Goal: Task Accomplishment & Management: Manage account settings

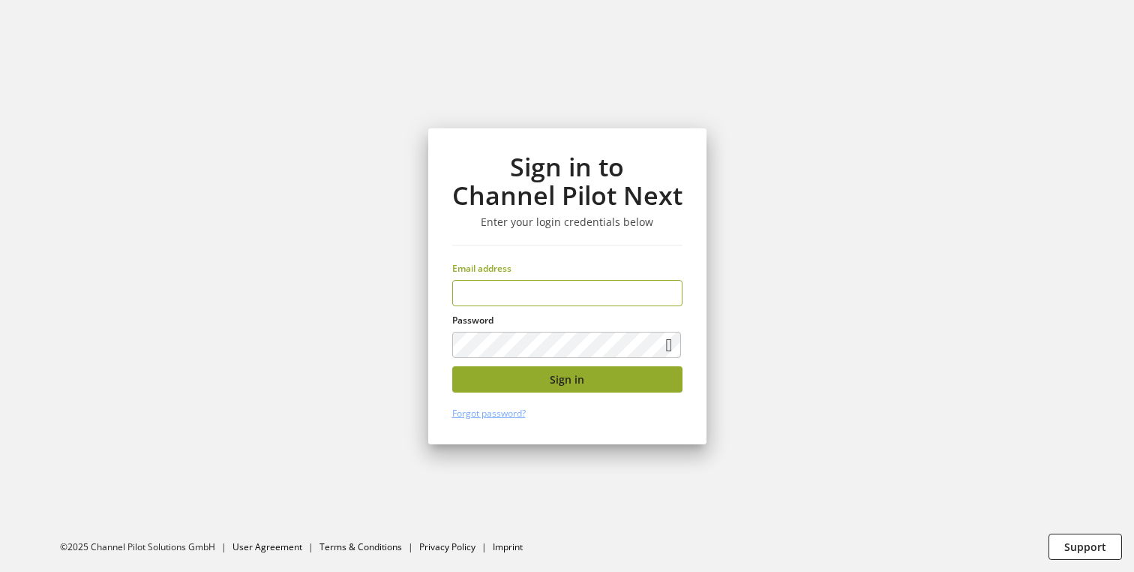
type input "**********"
click at [519, 380] on button "Sign in" at bounding box center [567, 379] width 230 height 26
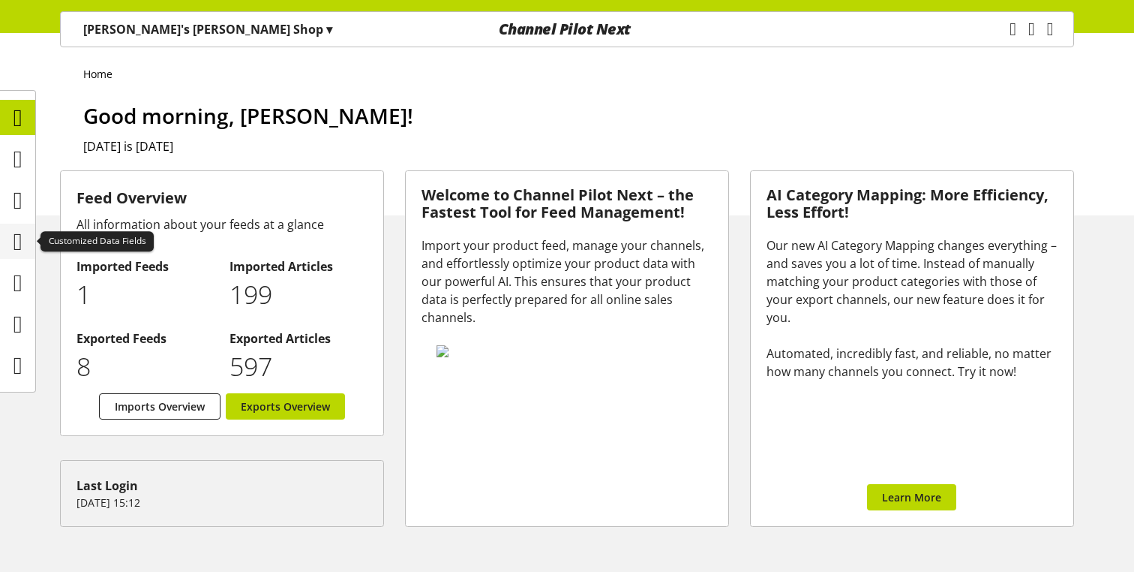
click at [23, 242] on icon at bounding box center [18, 242] width 9 height 30
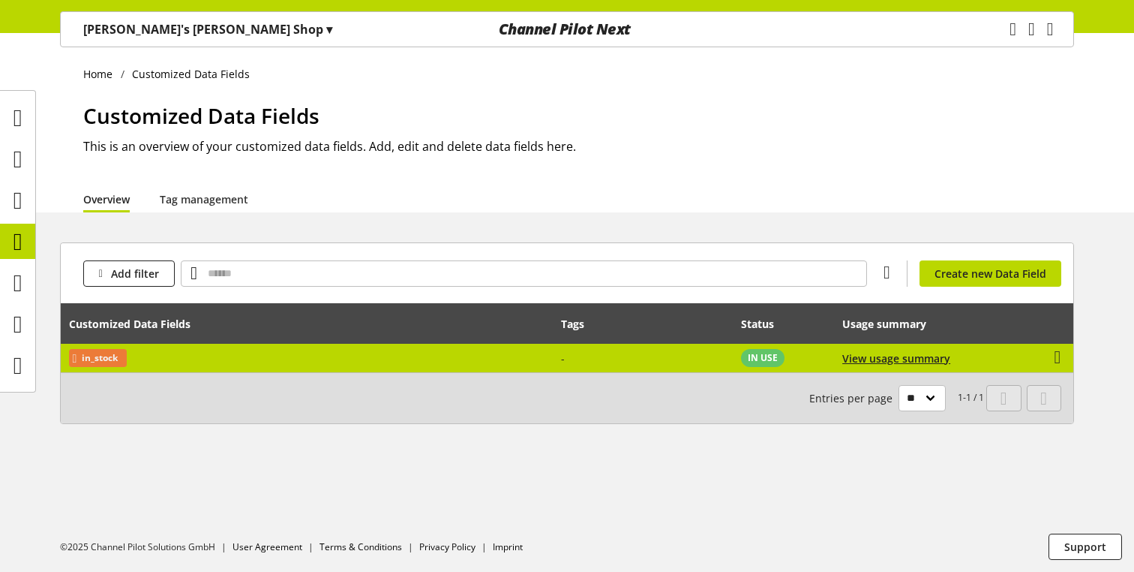
click at [567, 362] on td "-" at bounding box center [644, 358] width 180 height 29
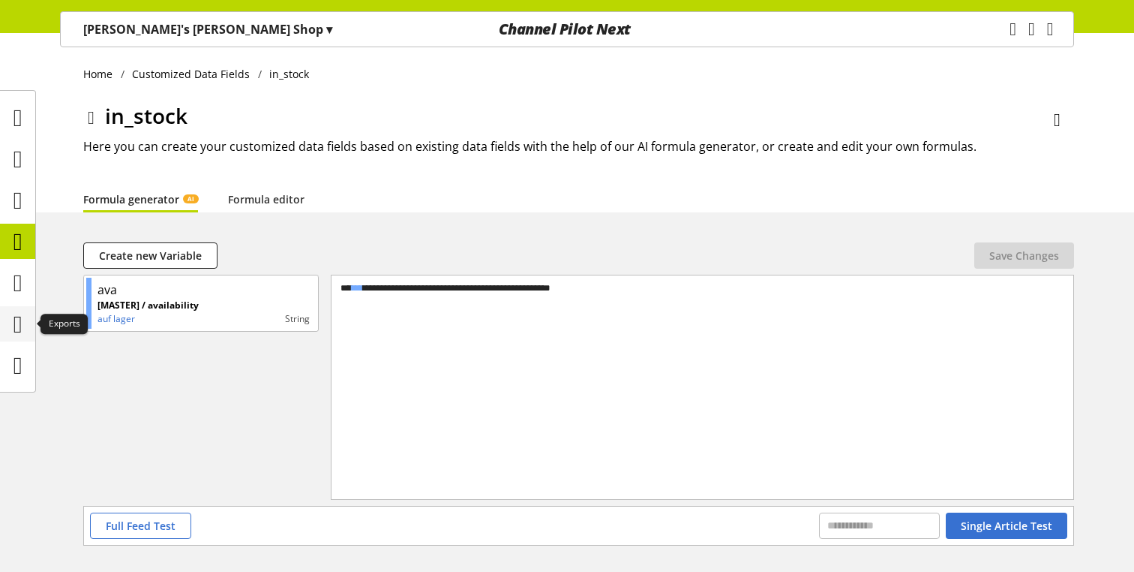
click at [14, 317] on icon at bounding box center [18, 324] width 9 height 30
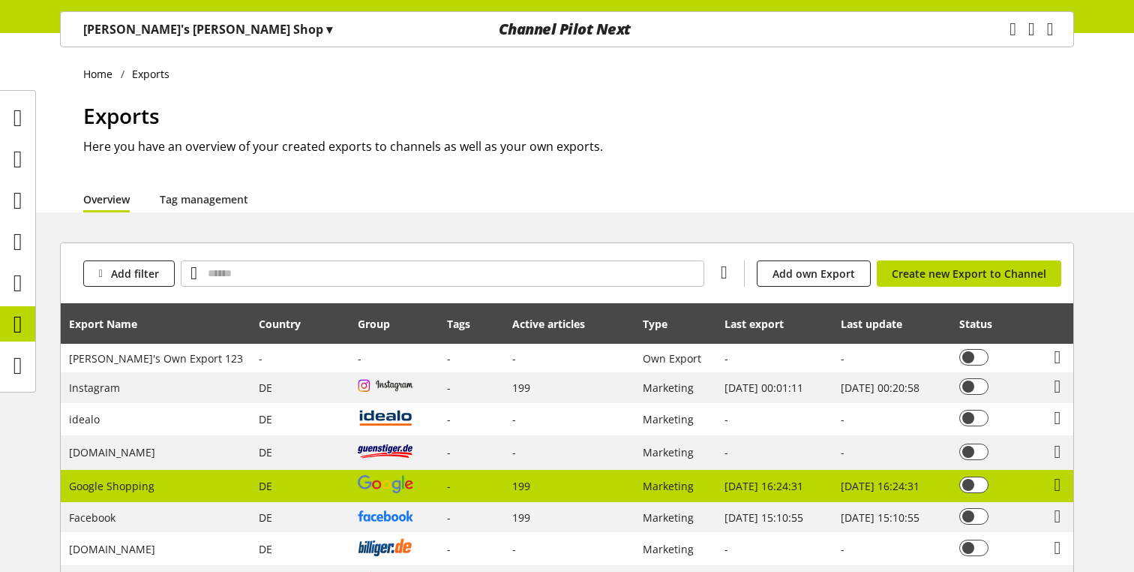
click at [440, 488] on td "-" at bounding box center [472, 486] width 65 height 33
select select "********"
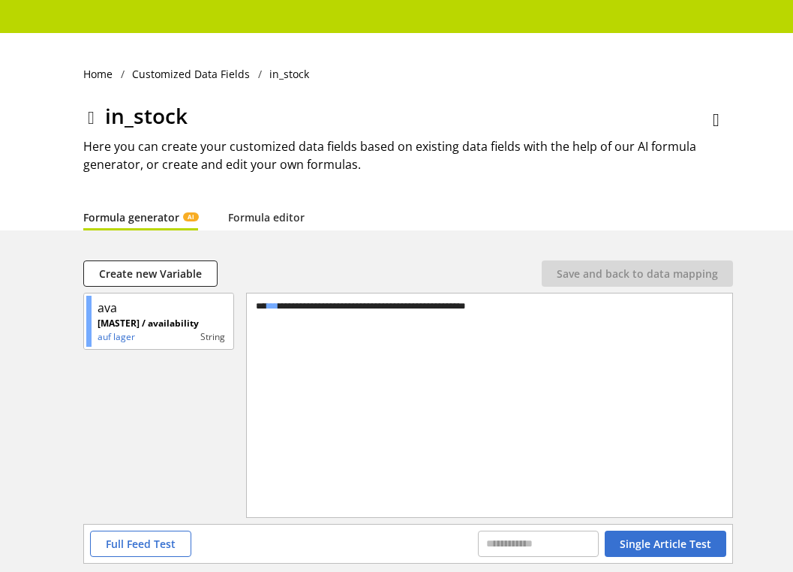
click at [464, 173] on h2 "Here you can create your customized data fields based on existing data fields w…" at bounding box center [408, 155] width 650 height 36
click at [257, 215] on link "Formula editor" at bounding box center [266, 217] width 77 height 16
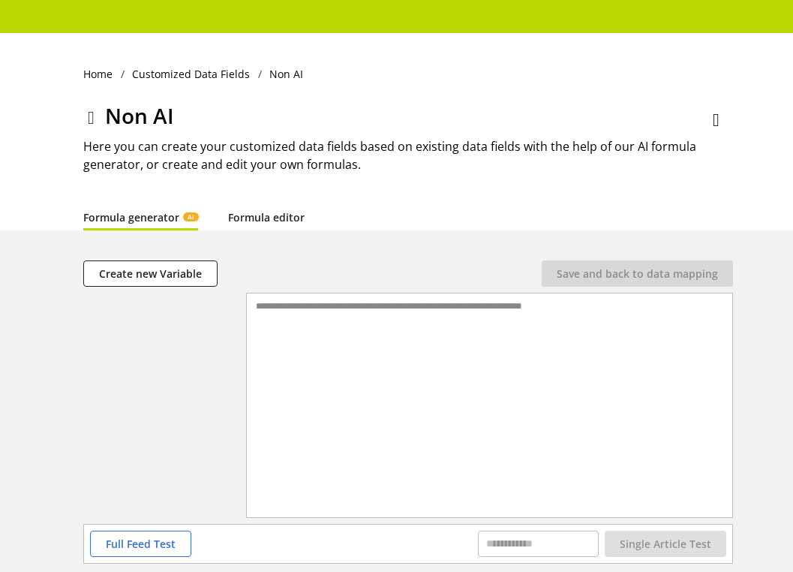
click at [251, 215] on link "Formula editor" at bounding box center [266, 217] width 77 height 16
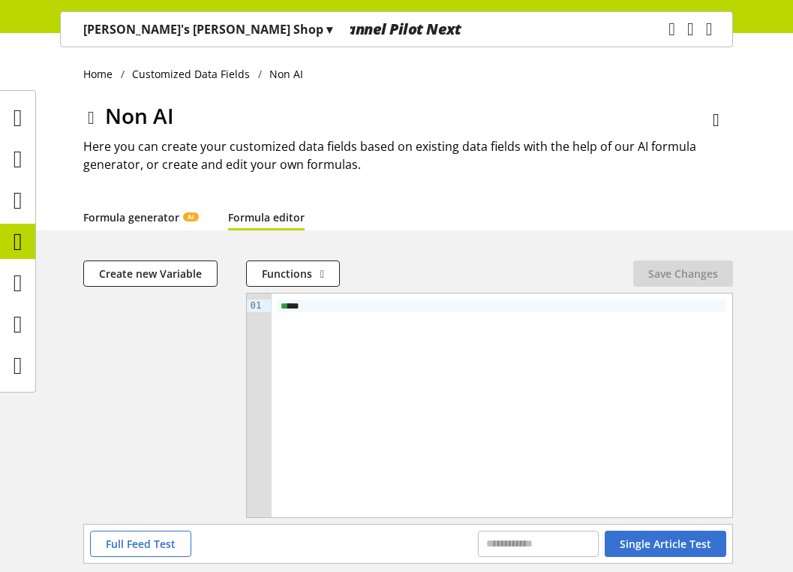
click at [141, 209] on link "Formula generator AI" at bounding box center [140, 217] width 115 height 16
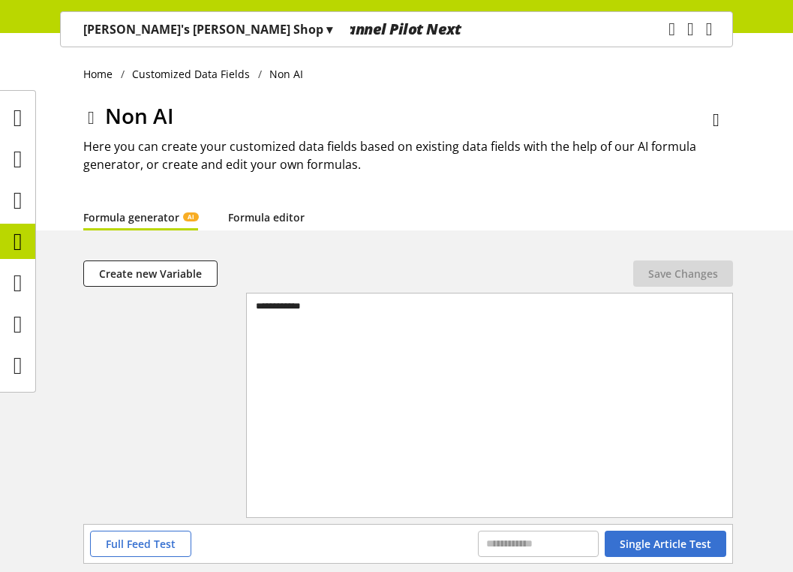
click at [263, 220] on link "Formula editor" at bounding box center [266, 217] width 77 height 16
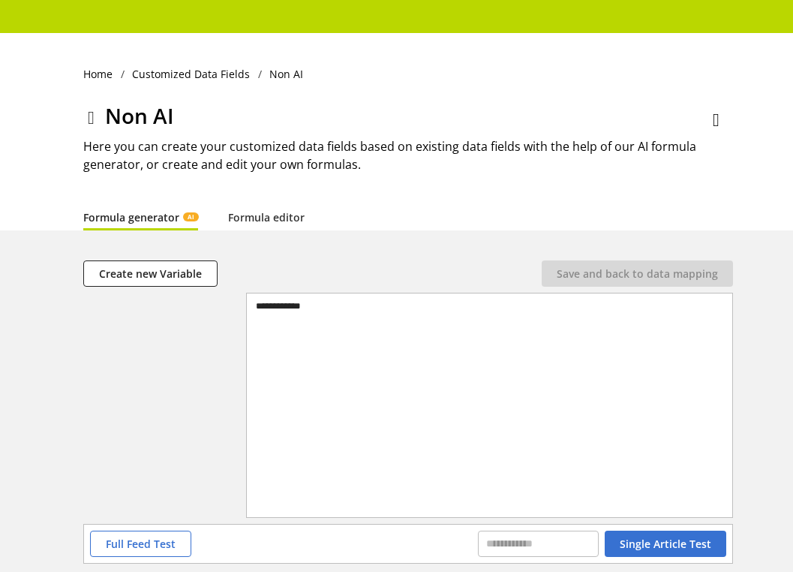
click at [93, 111] on icon at bounding box center [91, 117] width 7 height 27
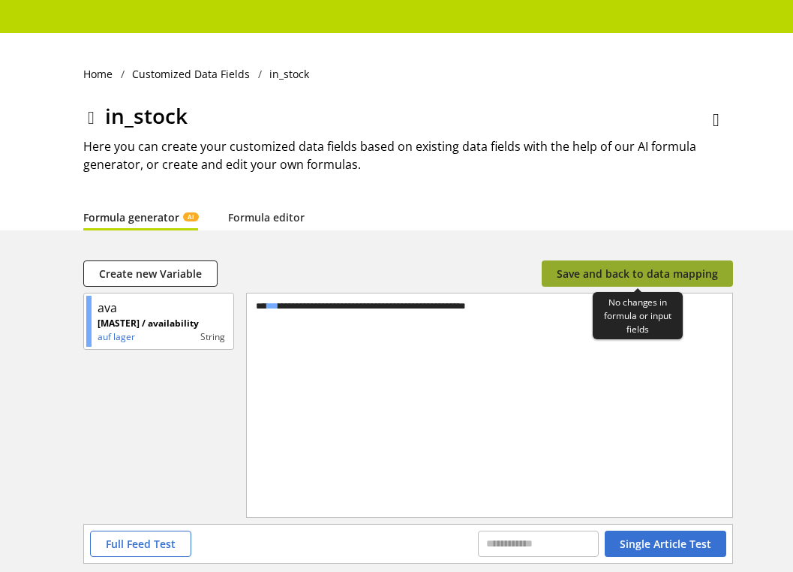
click at [600, 270] on span "Save and back to data mapping" at bounding box center [637, 274] width 161 height 16
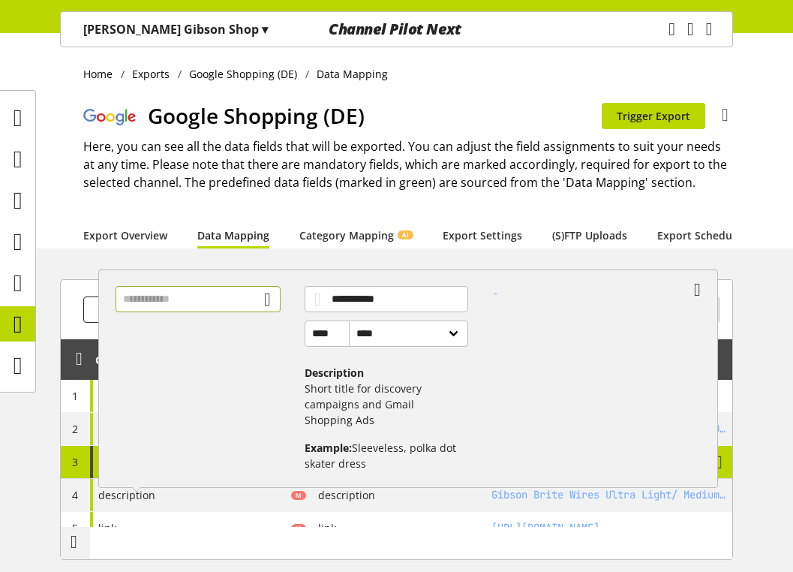
click at [200, 301] on input "text" at bounding box center [198, 299] width 165 height 26
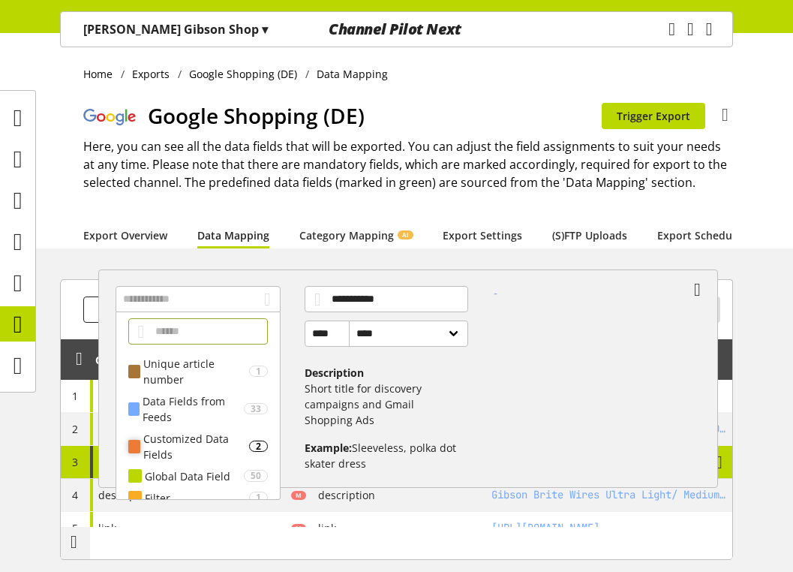
click at [193, 445] on div "Customized Data Fields" at bounding box center [196, 447] width 106 height 32
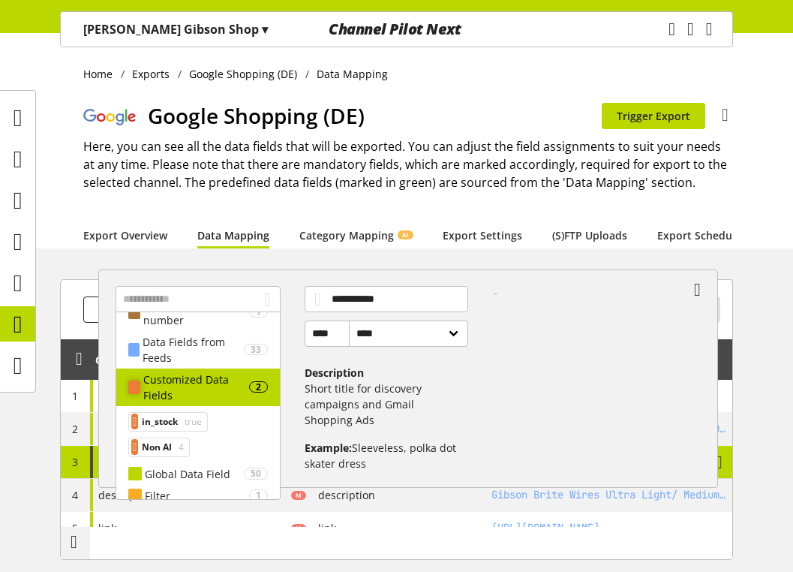
scroll to position [79, 0]
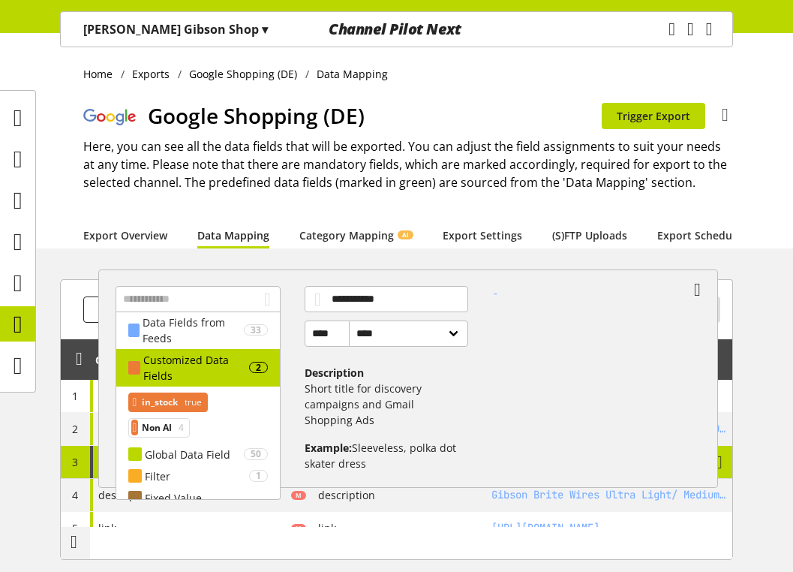
click at [178, 402] on span "in_stock" at bounding box center [160, 402] width 36 height 18
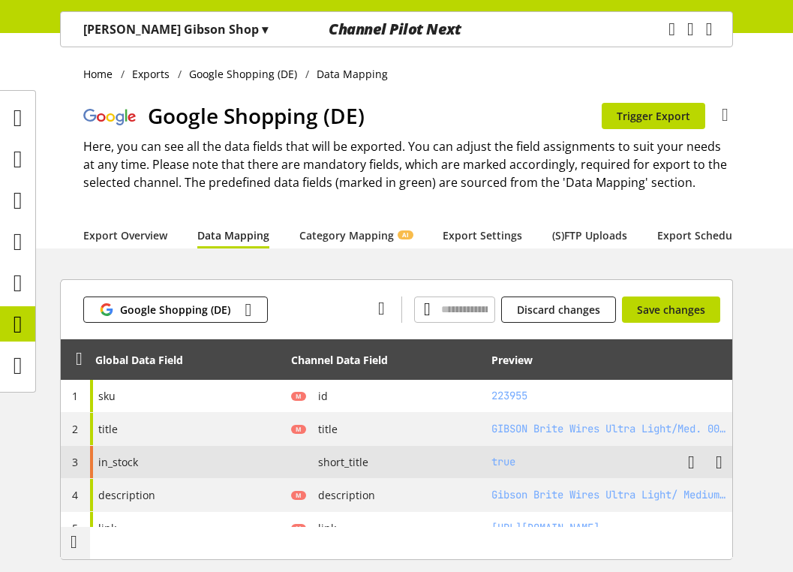
click at [185, 458] on div "in_stock" at bounding box center [188, 462] width 196 height 32
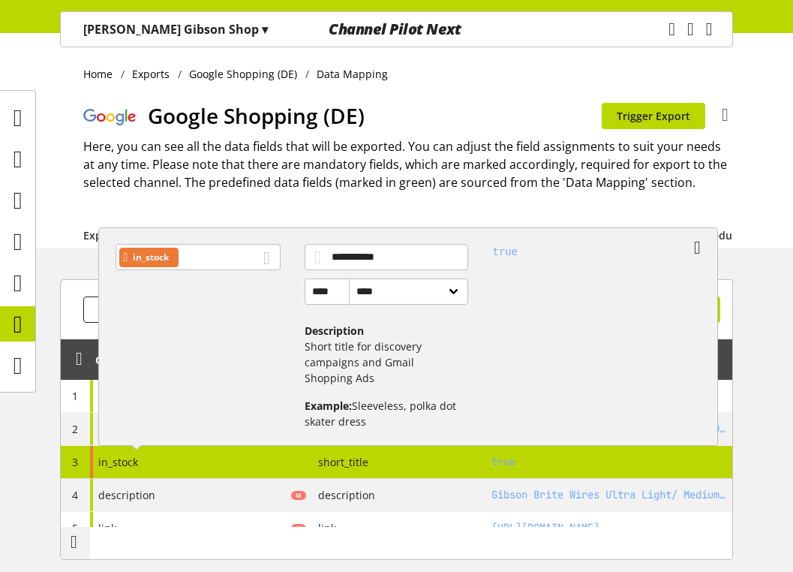
click at [790, 127] on div "Home Exports Google Shopping (DE) Data Mapping Google Shopping (DE) You don't h…" at bounding box center [396, 140] width 793 height 215
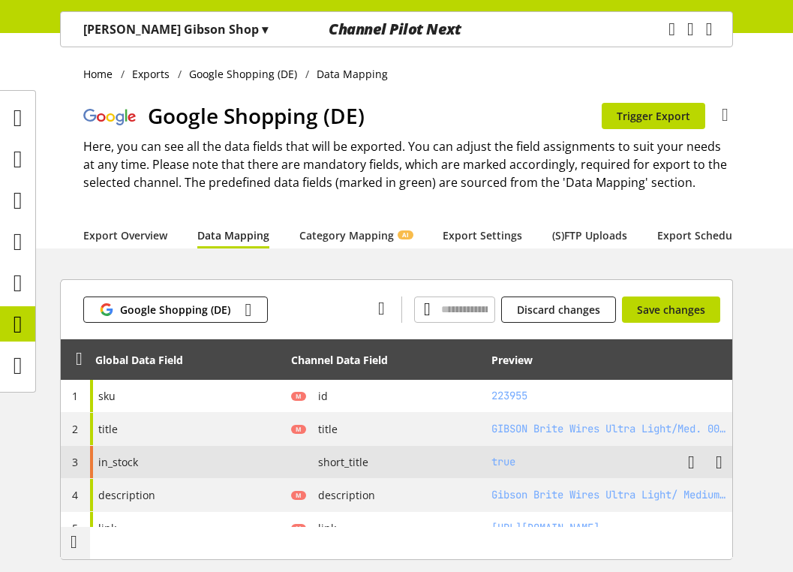
click at [238, 458] on div "in_stock" at bounding box center [188, 462] width 196 height 32
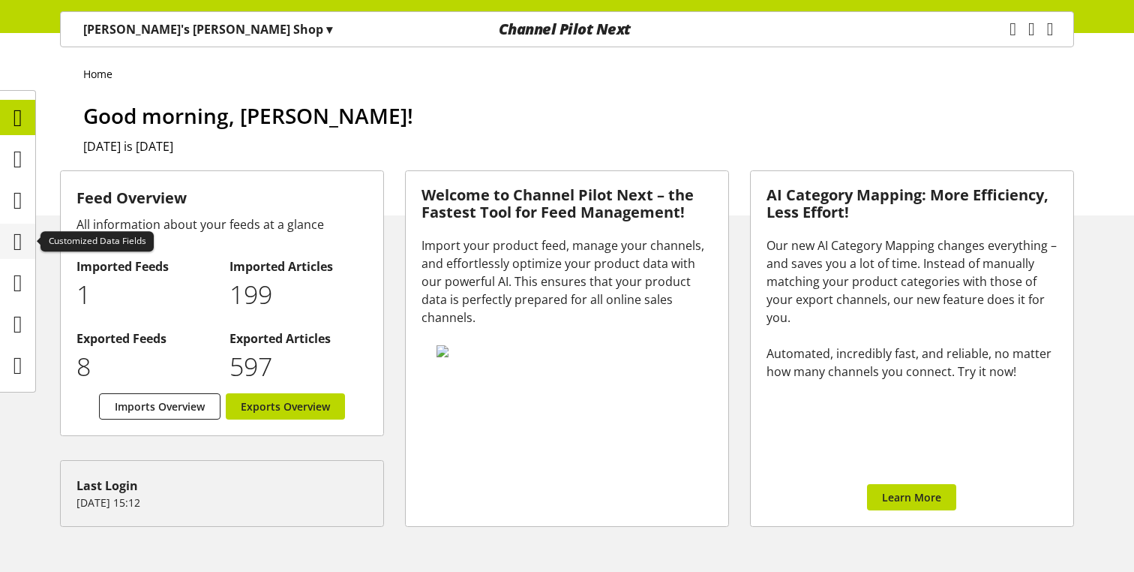
click at [17, 237] on icon at bounding box center [18, 242] width 9 height 30
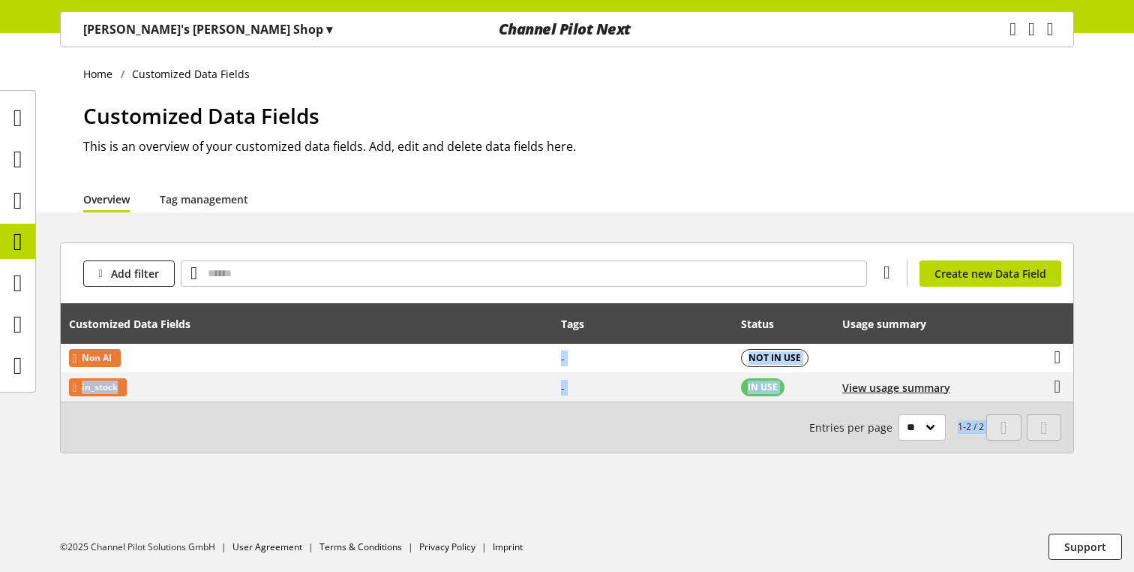
drag, startPoint x: 209, startPoint y: 352, endPoint x: 203, endPoint y: 413, distance: 61.0
click at [203, 414] on div "Add filter You don't have permission to create a data field. Create new Data Fi…" at bounding box center [567, 347] width 1014 height 211
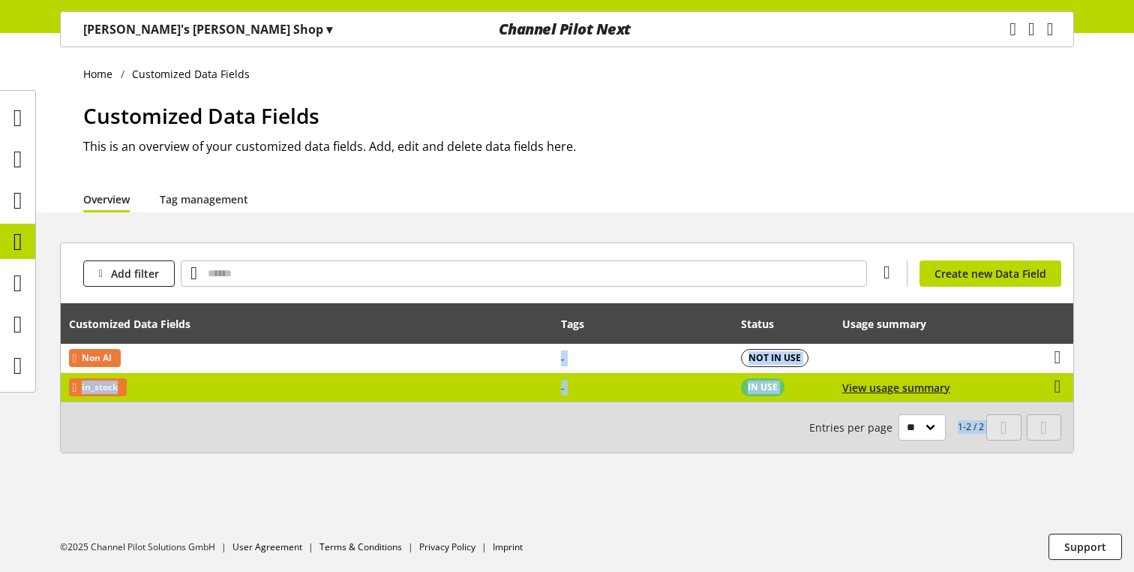
click at [203, 386] on td "in_stock" at bounding box center [307, 387] width 493 height 29
click at [203, 398] on td "in_stock" at bounding box center [307, 387] width 493 height 29
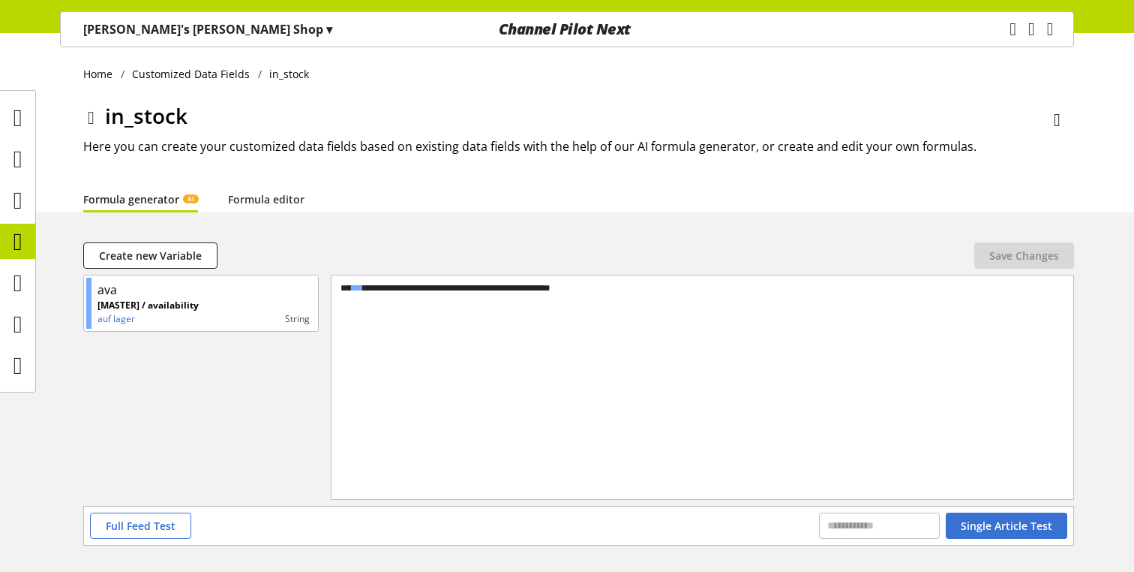
click at [88, 117] on icon at bounding box center [91, 117] width 7 height 27
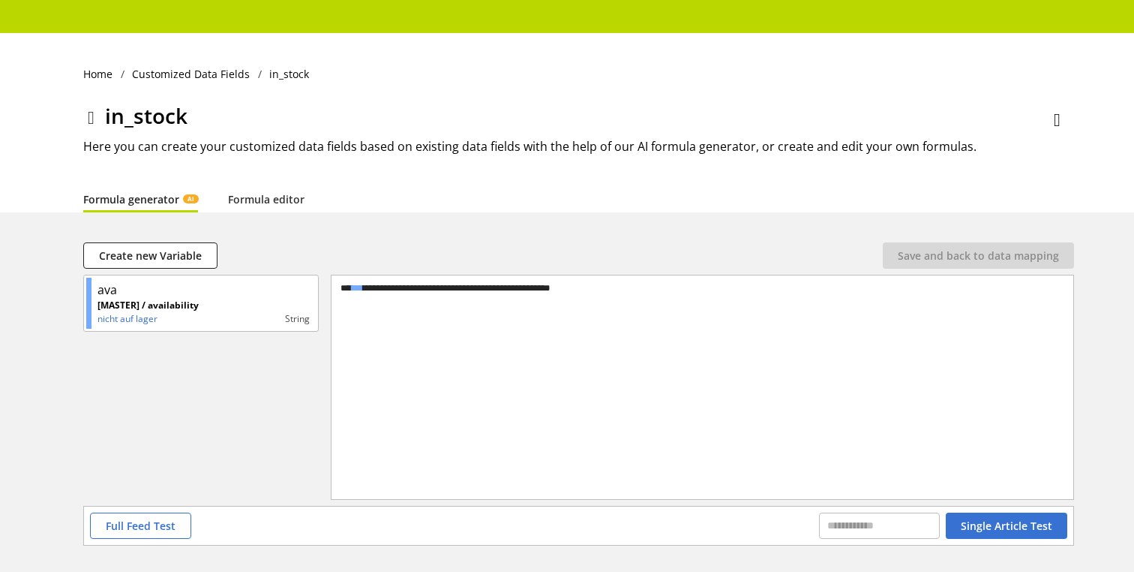
click at [89, 116] on icon at bounding box center [91, 117] width 7 height 27
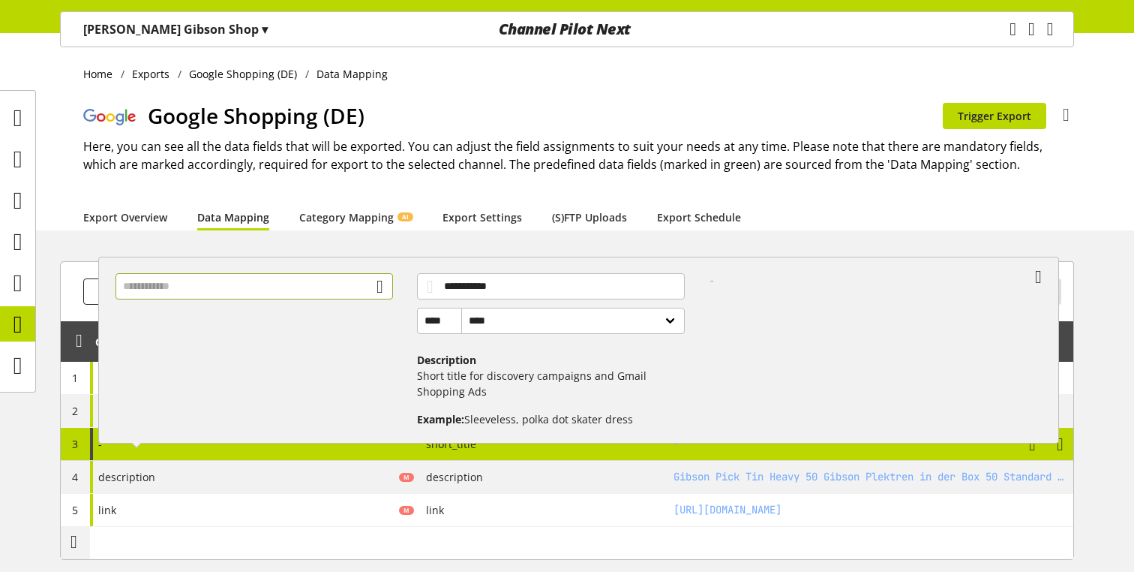
click at [261, 290] on input "text" at bounding box center [255, 286] width 278 height 26
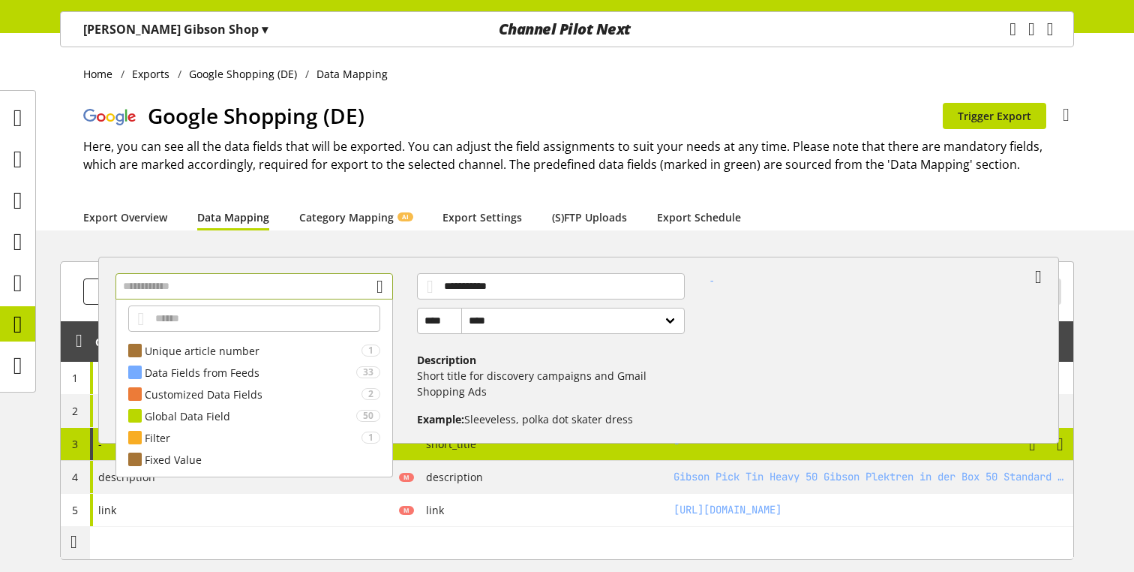
click at [218, 281] on input "text" at bounding box center [255, 286] width 278 height 26
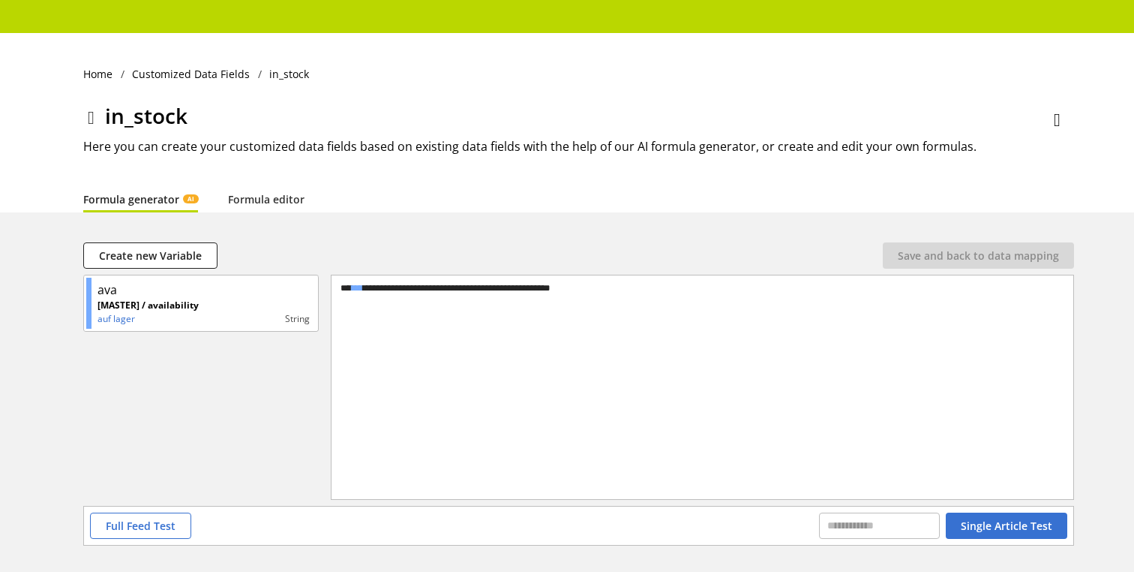
click at [92, 122] on icon at bounding box center [91, 117] width 7 height 27
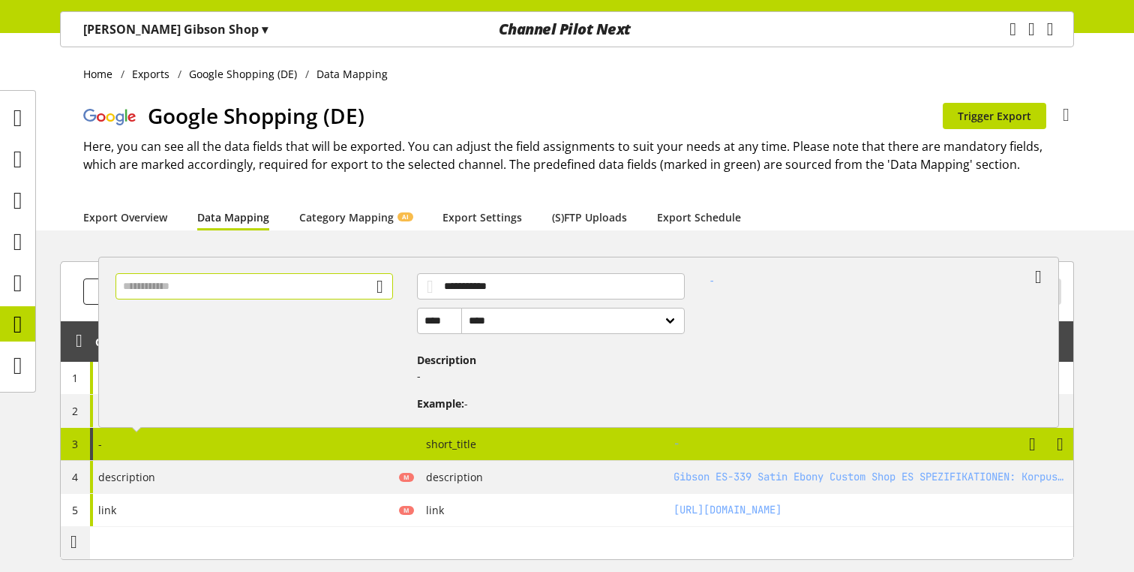
click at [216, 291] on input "text" at bounding box center [255, 286] width 278 height 26
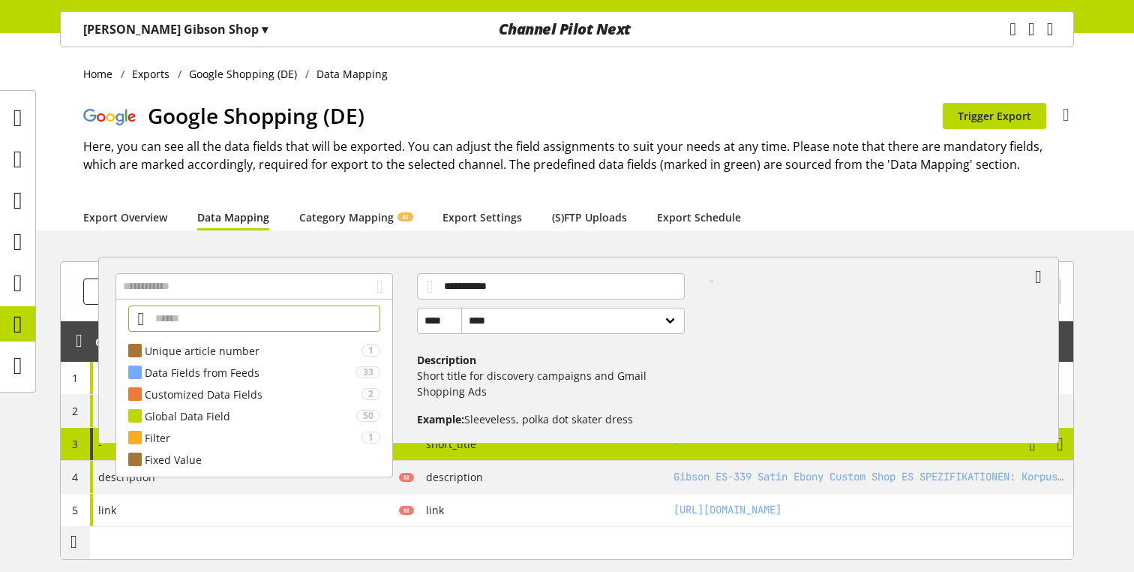
click at [211, 327] on input "text" at bounding box center [254, 318] width 252 height 26
click at [402, 336] on div "Unique article number 1 SKU 9150830 Data Fields from Feeds 33 ****** Customized…" at bounding box center [261, 344] width 314 height 166
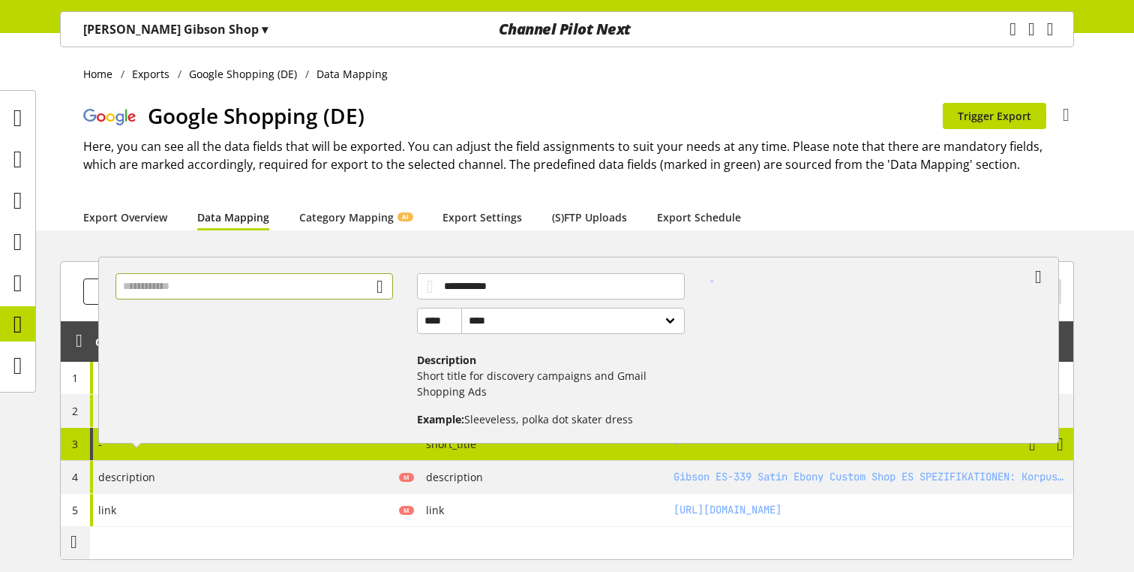
click at [338, 287] on input "text" at bounding box center [255, 286] width 278 height 26
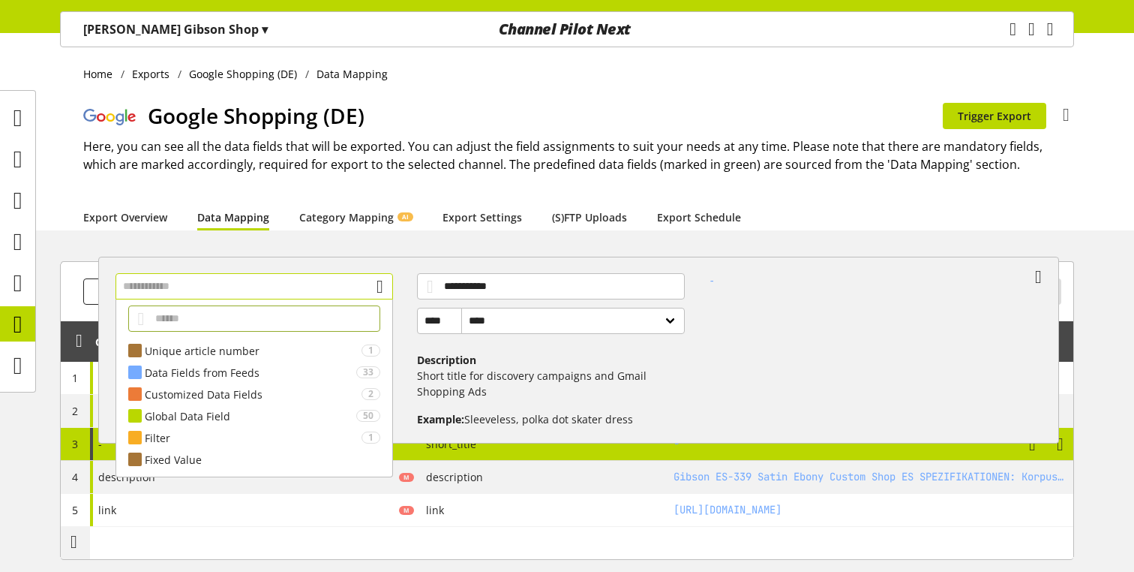
click at [338, 287] on input "text" at bounding box center [255, 286] width 278 height 26
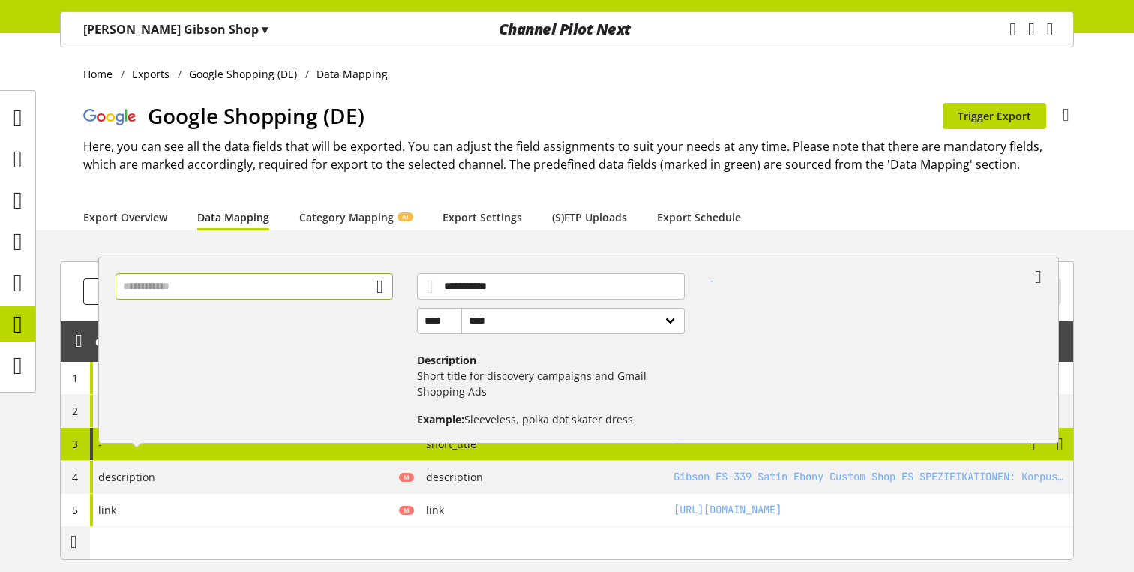
click at [338, 287] on input "text" at bounding box center [255, 286] width 278 height 26
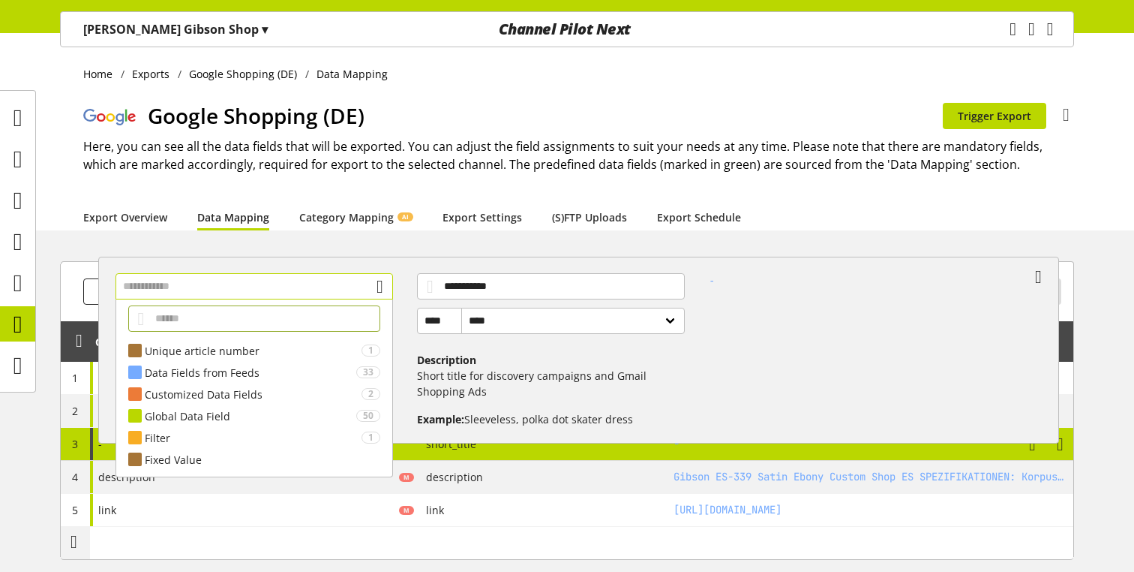
click at [338, 288] on input "text" at bounding box center [255, 286] width 278 height 26
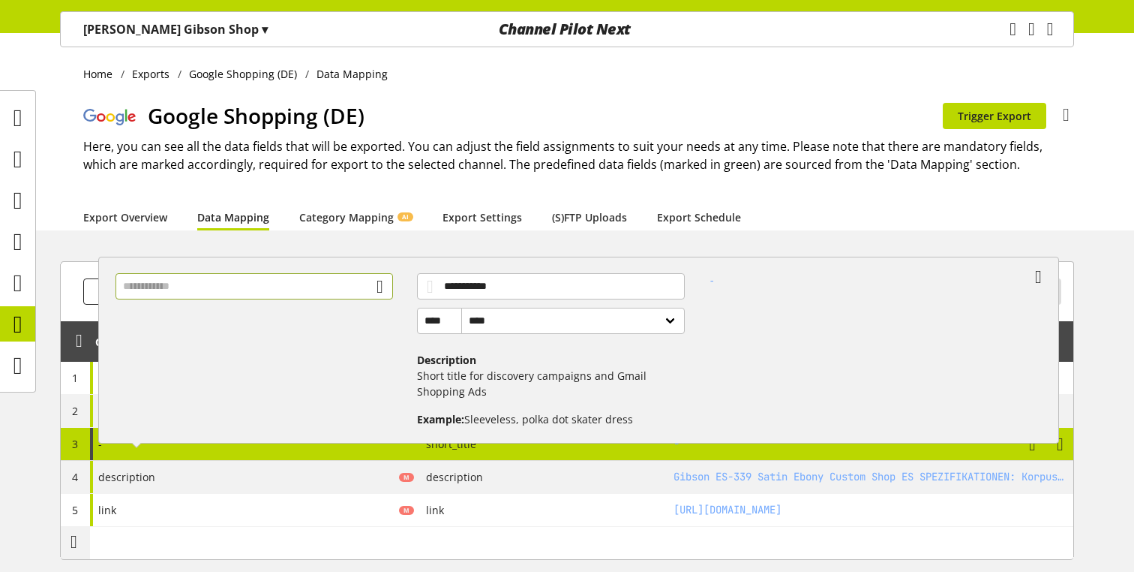
click at [338, 288] on input "text" at bounding box center [255, 286] width 278 height 26
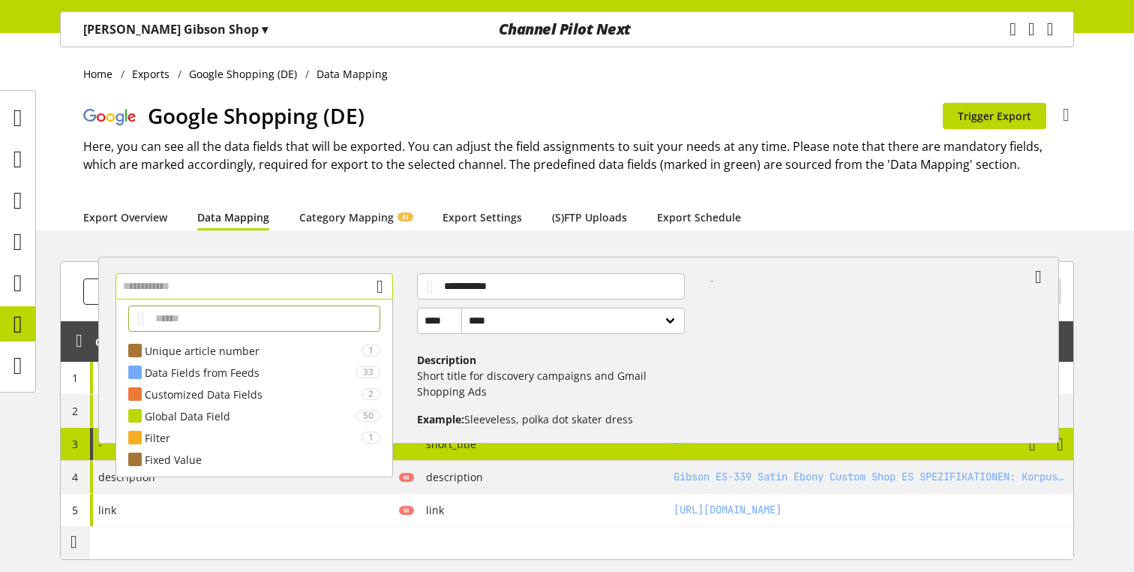
click at [352, 296] on input "text" at bounding box center [255, 286] width 278 height 26
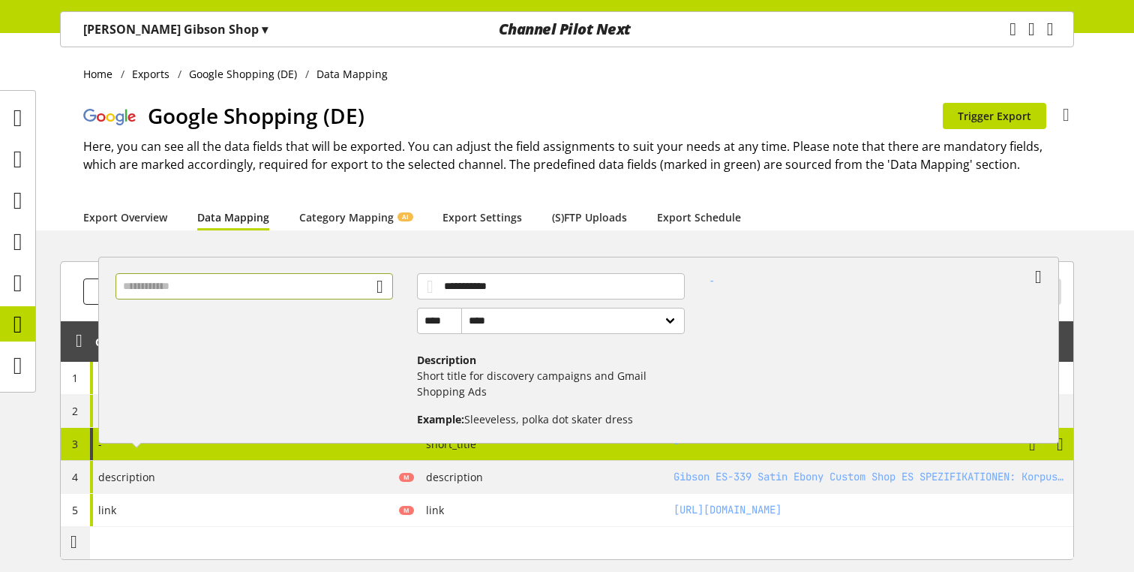
click at [208, 290] on input "text" at bounding box center [255, 286] width 278 height 26
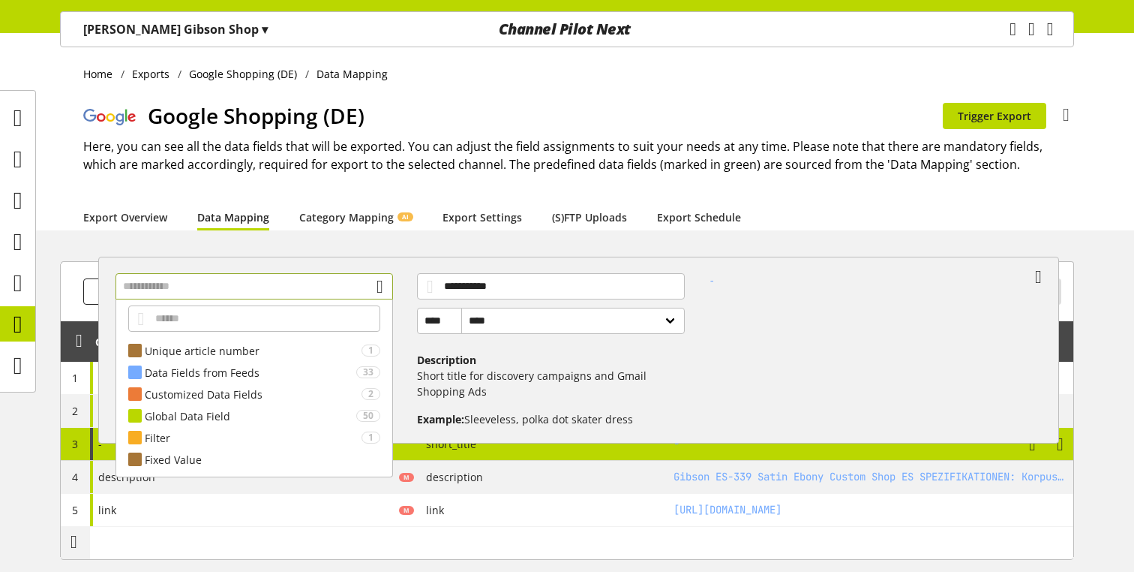
click at [208, 290] on input "text" at bounding box center [255, 286] width 278 height 26
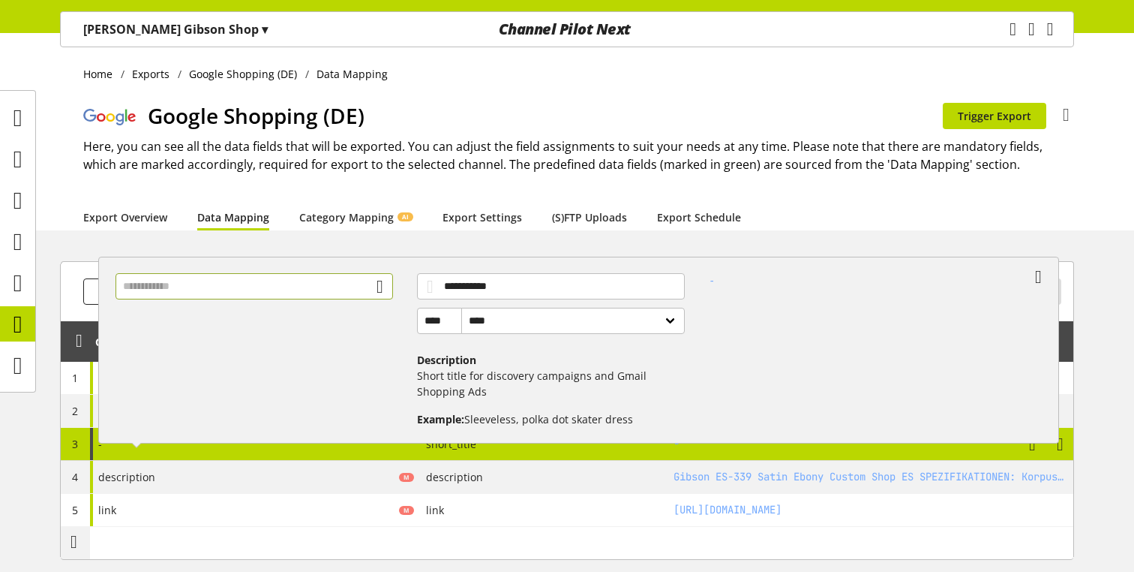
click at [208, 290] on input "text" at bounding box center [255, 286] width 278 height 26
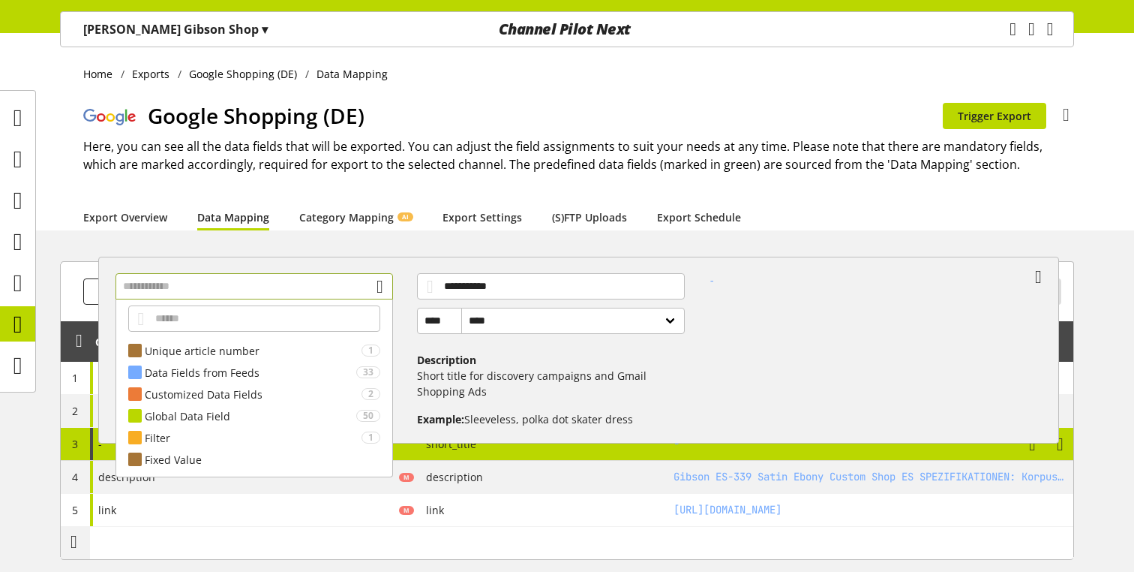
click at [209, 290] on input "text" at bounding box center [255, 286] width 278 height 26
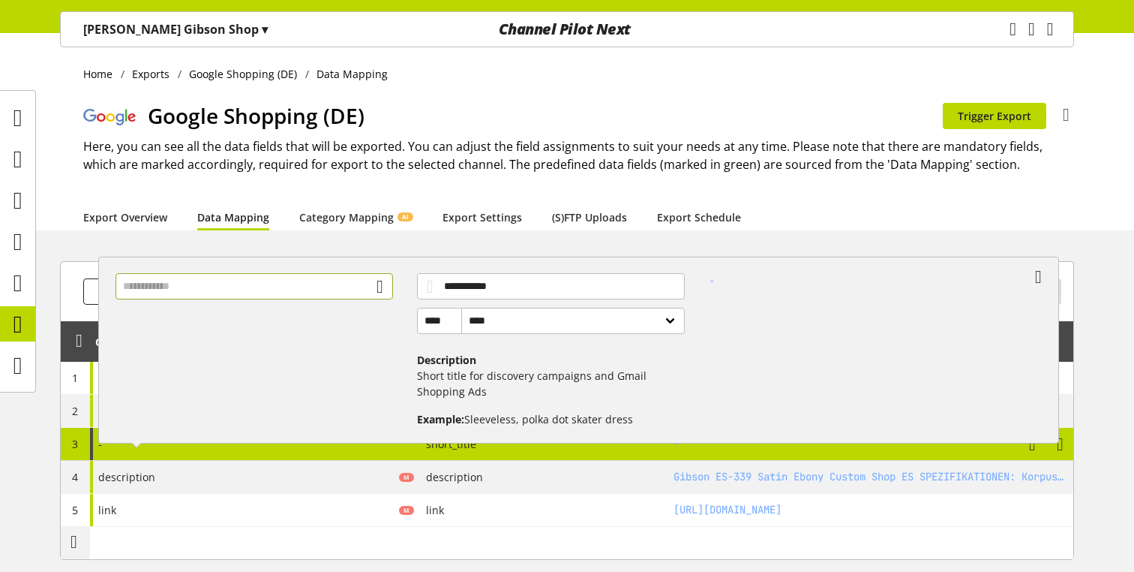
click at [209, 290] on input "text" at bounding box center [255, 286] width 278 height 26
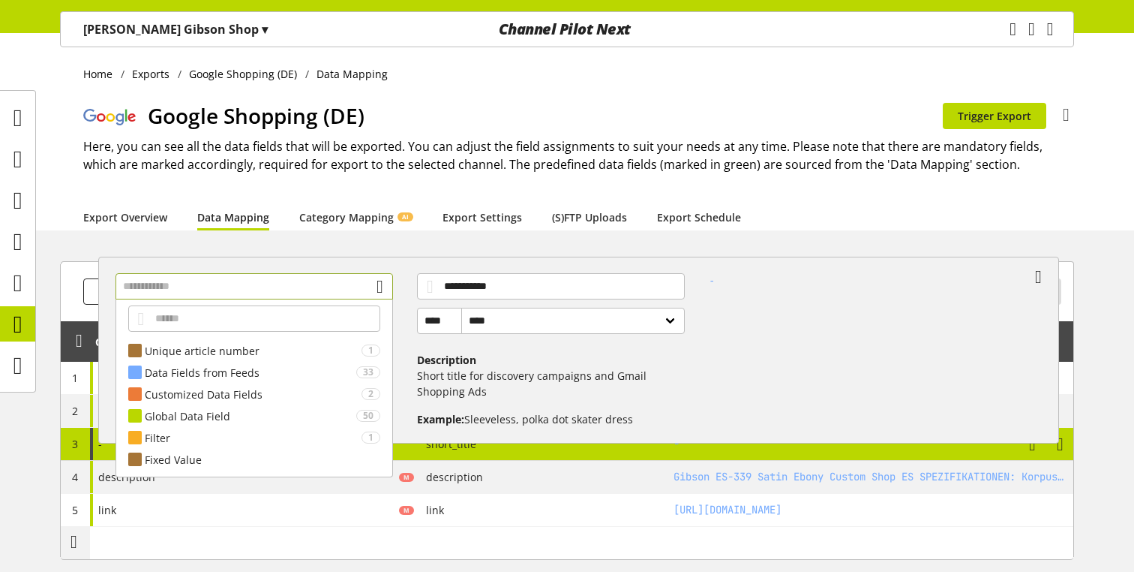
click at [208, 290] on input "text" at bounding box center [255, 286] width 278 height 26
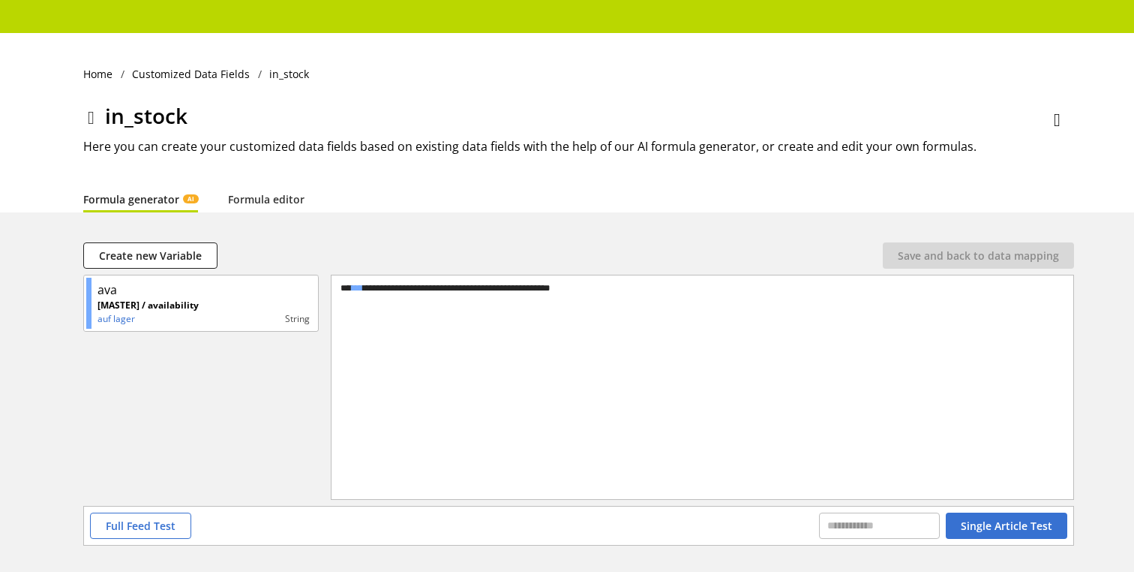
click at [88, 116] on icon at bounding box center [91, 117] width 7 height 27
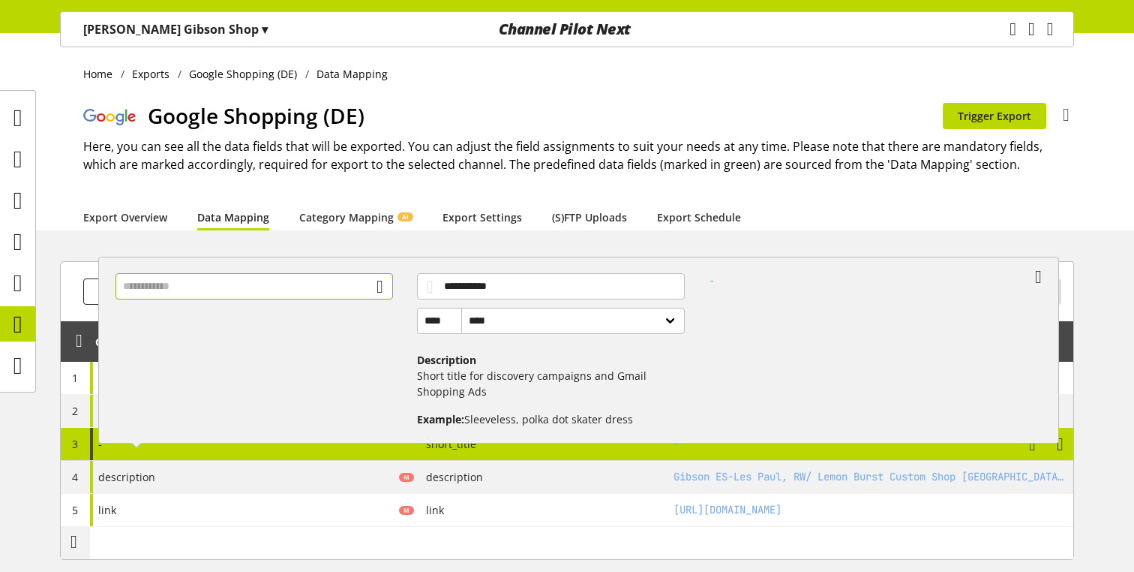
click at [179, 290] on input "text" at bounding box center [255, 286] width 278 height 26
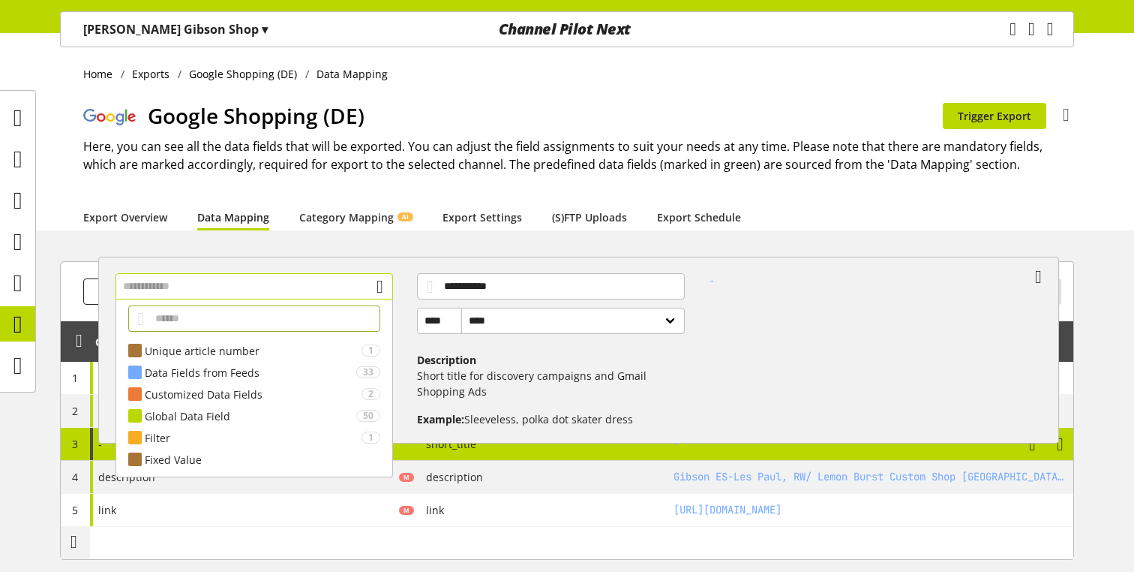
click at [181, 289] on input "text" at bounding box center [255, 286] width 278 height 26
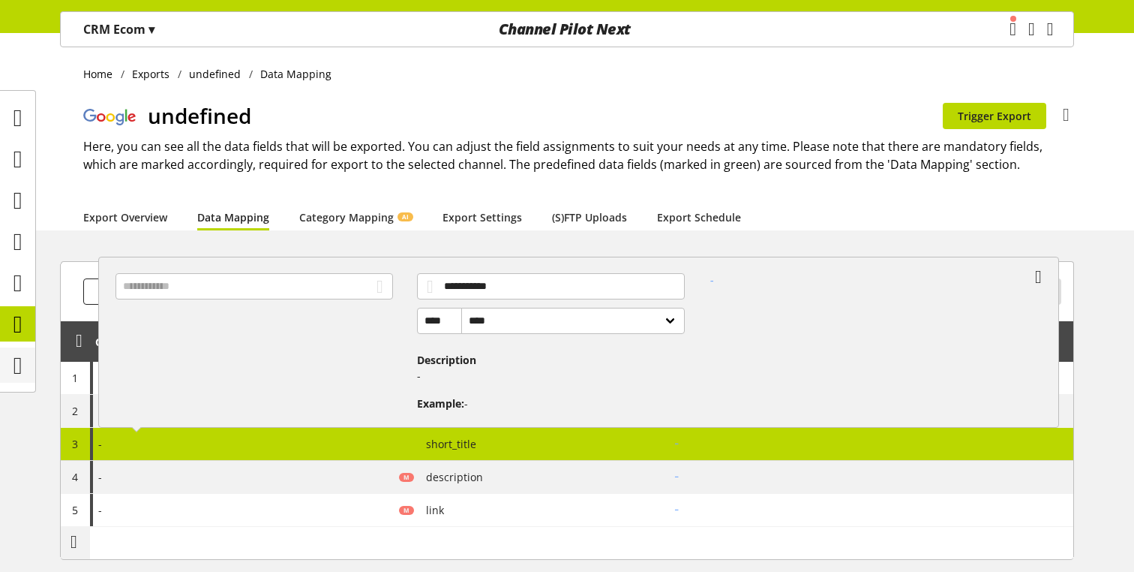
click at [22, 369] on icon at bounding box center [18, 365] width 9 height 30
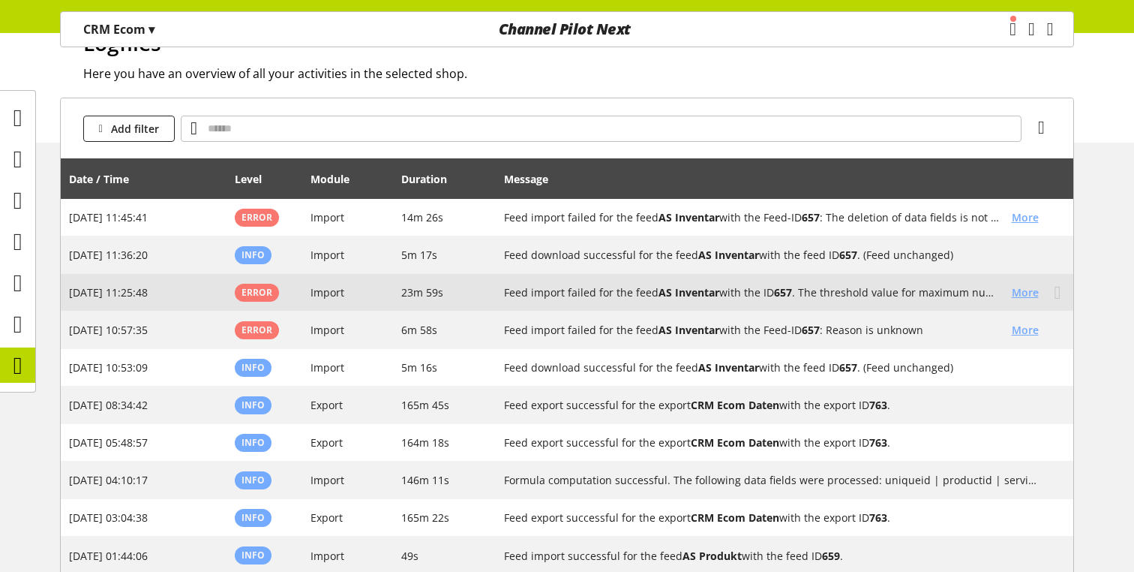
scroll to position [78, 0]
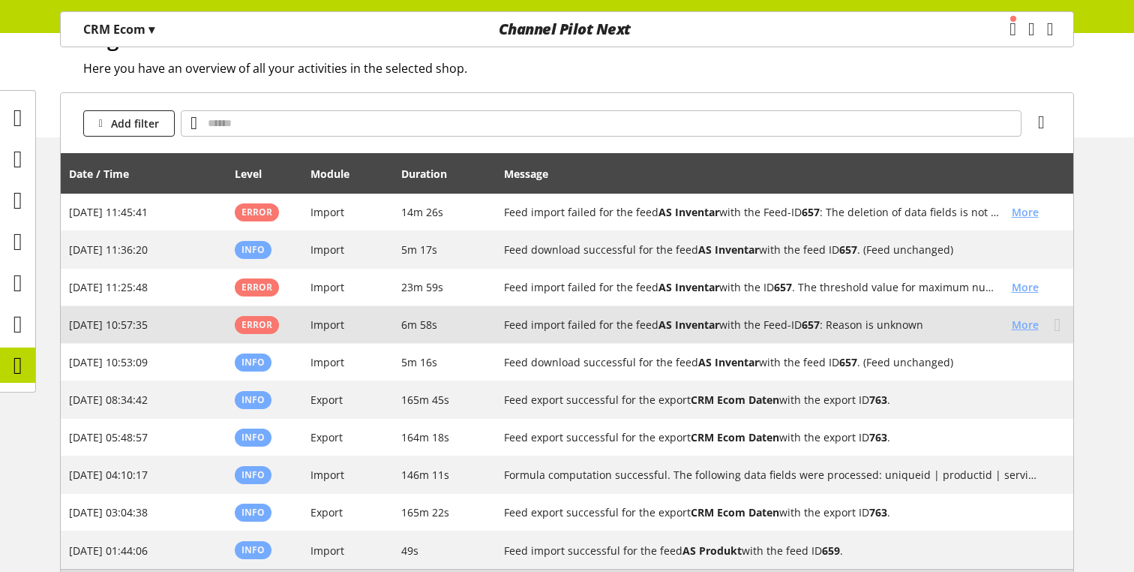
click at [1019, 319] on span "More" at bounding box center [1025, 325] width 27 height 16
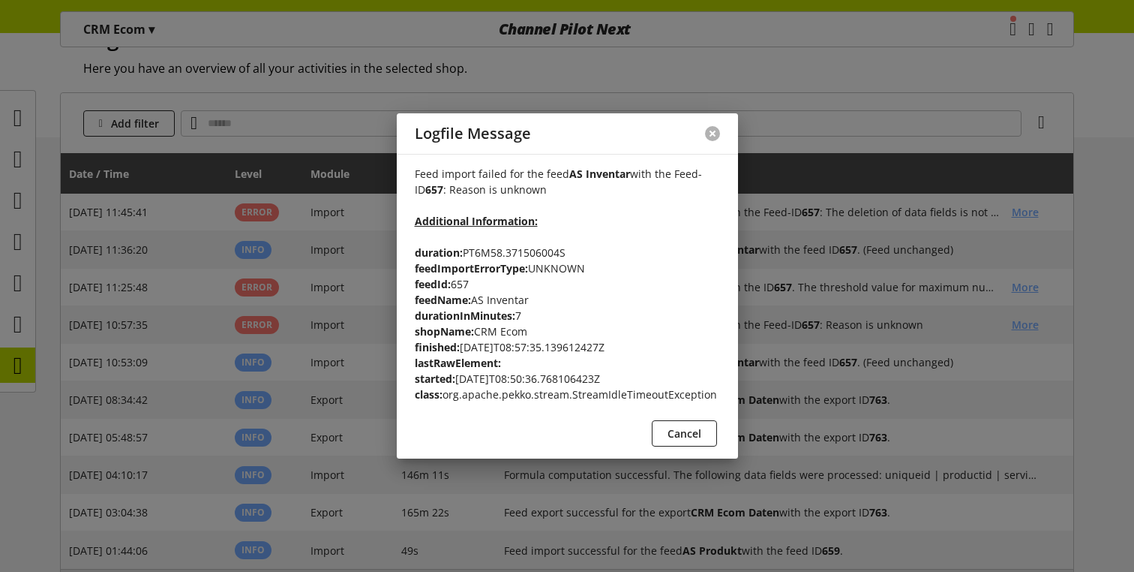
click at [713, 132] on button at bounding box center [712, 133] width 15 height 15
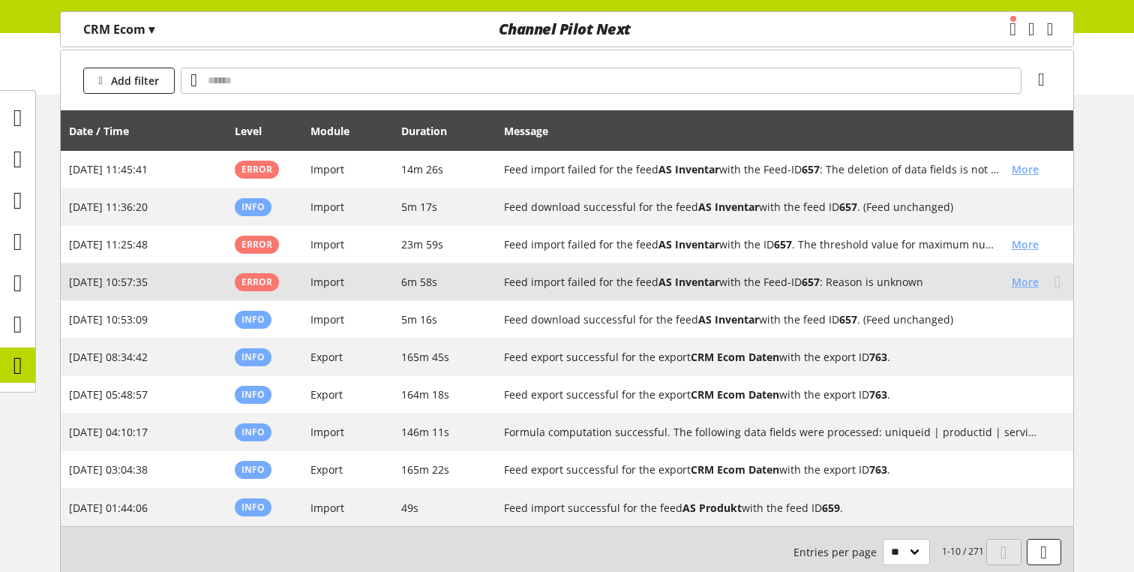
scroll to position [122, 0]
